Goal: Check status

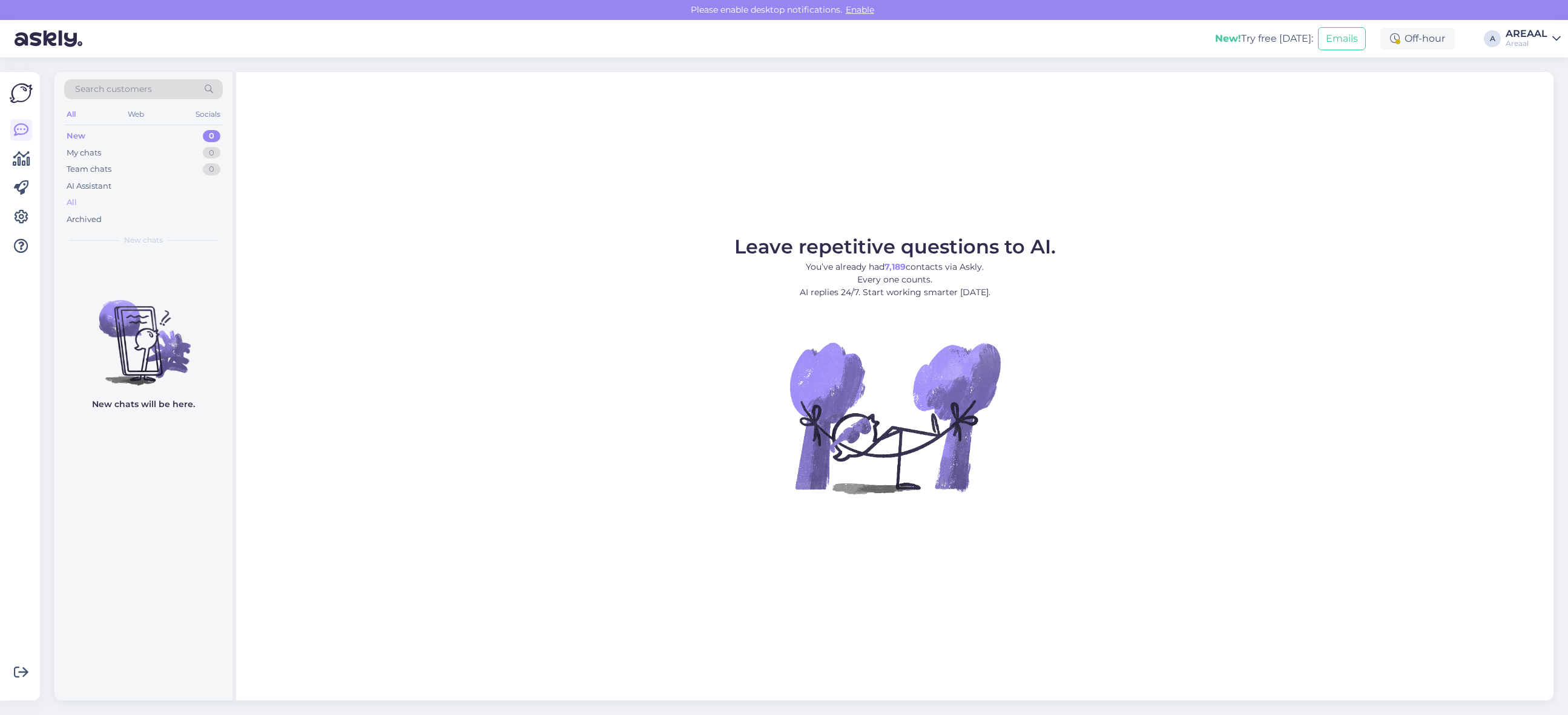
click at [128, 204] on div "All" at bounding box center [143, 203] width 158 height 17
click at [143, 203] on div "All" at bounding box center [143, 203] width 158 height 17
click at [109, 198] on div "All" at bounding box center [143, 203] width 158 height 17
